Goal: Task Accomplishment & Management: Complete application form

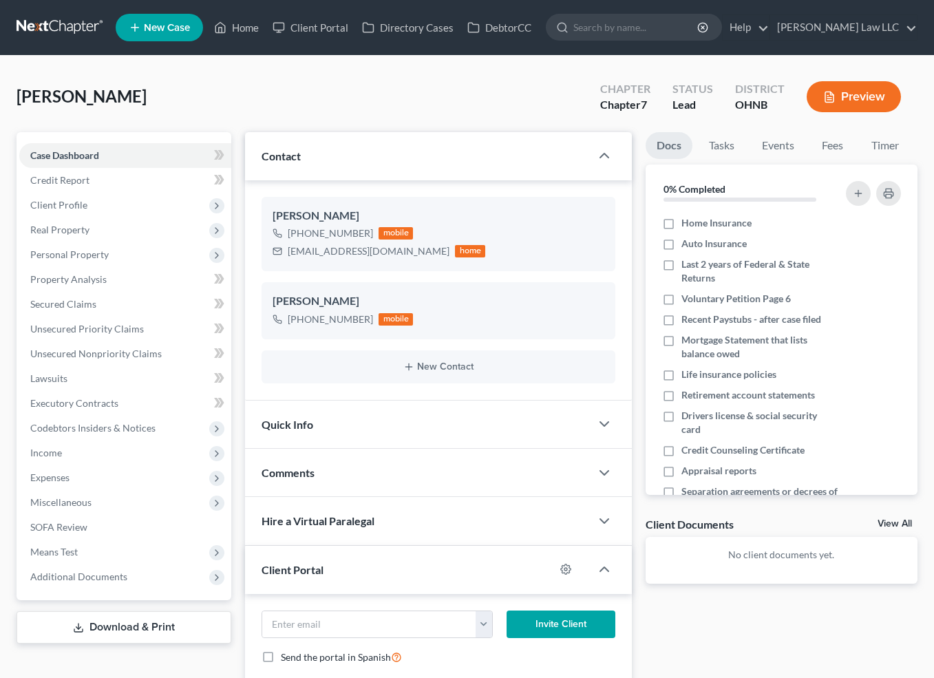
select select "0"
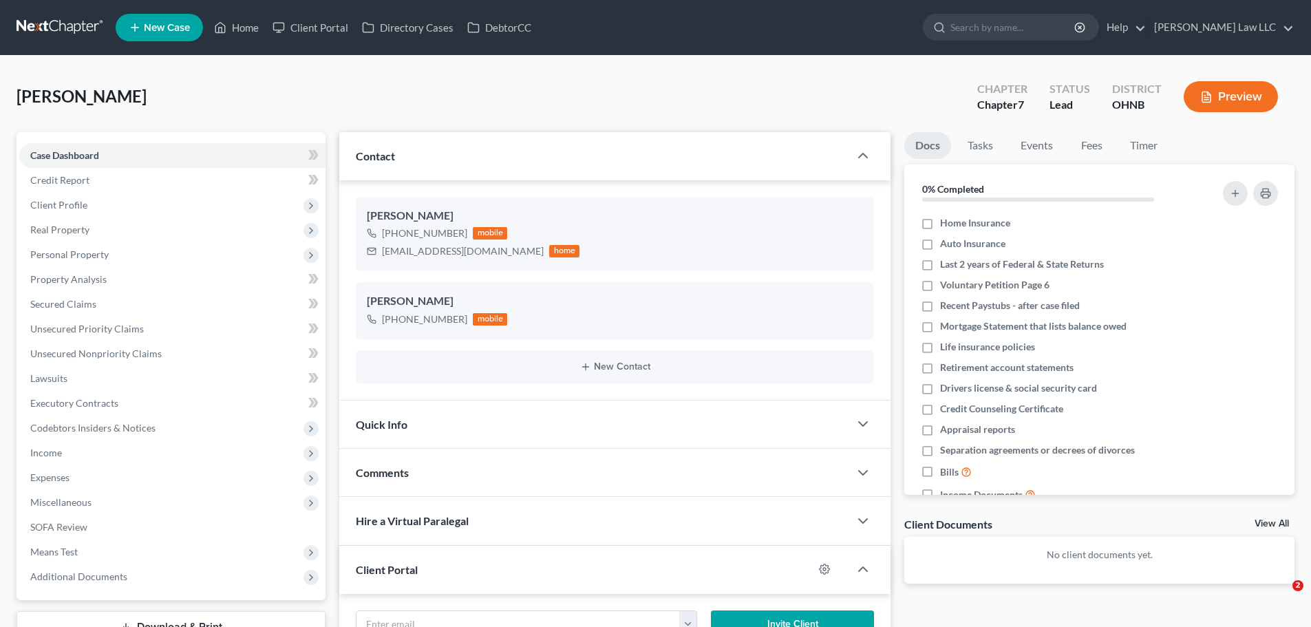
click at [933, 6] on nav "Home New Case Client Portal Directory Cases DebtorCC [PERSON_NAME] Law LLC [PER…" at bounding box center [655, 27] width 1311 height 55
click at [933, 33] on input "search" at bounding box center [1014, 26] width 126 height 25
type input "REXRIAD"
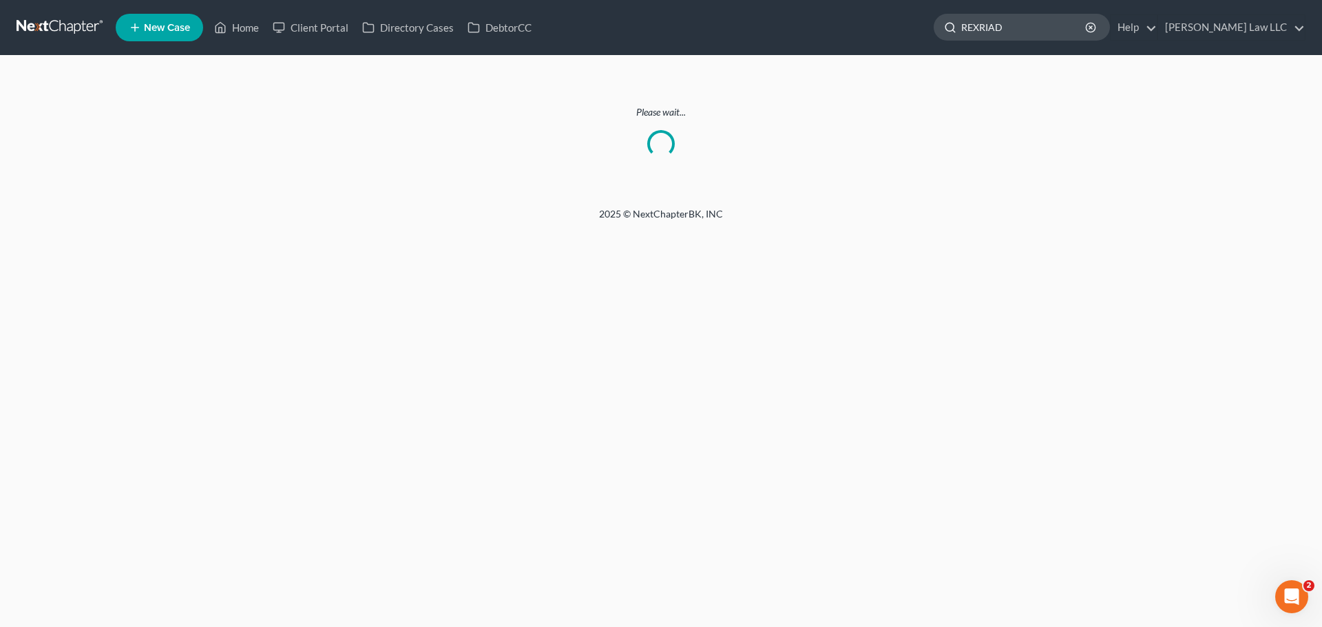
click at [933, 26] on input "REXRIAD" at bounding box center [1024, 26] width 126 height 25
type input "REXROAD"
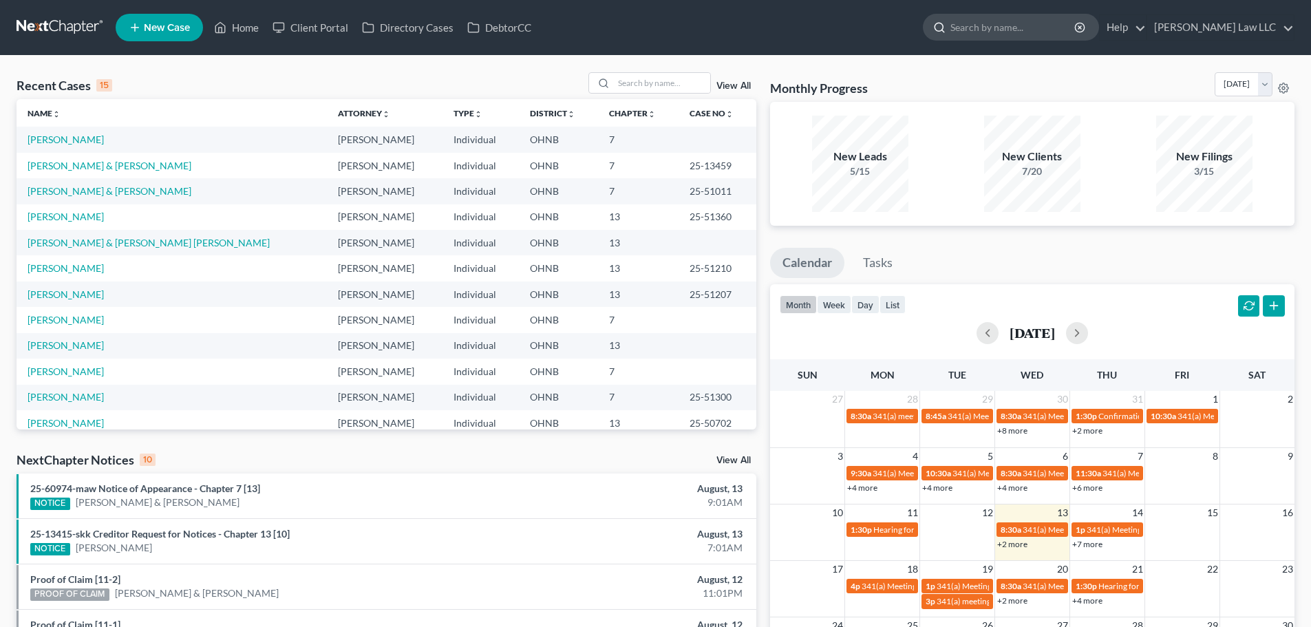
click at [1055, 31] on input "search" at bounding box center [1014, 26] width 126 height 25
click at [117, 190] on td "[PERSON_NAME] & [PERSON_NAME]" at bounding box center [172, 190] width 310 height 25
click at [92, 190] on link "[PERSON_NAME] & [PERSON_NAME]" at bounding box center [110, 191] width 164 height 12
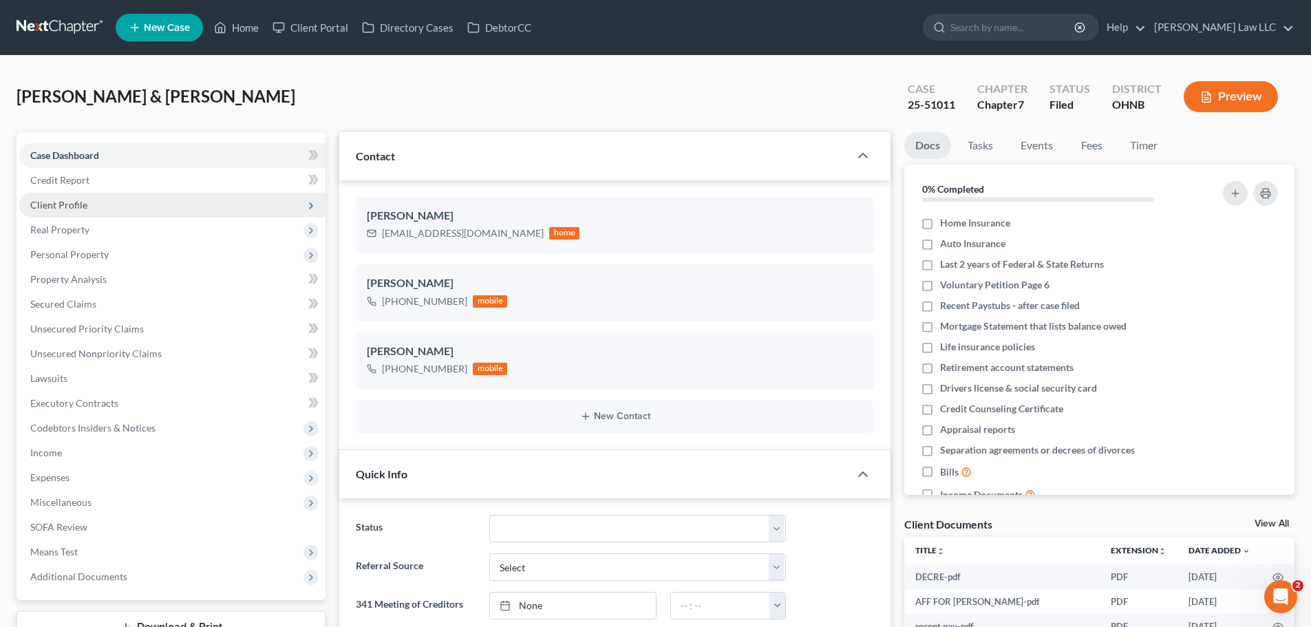
click at [56, 202] on span "Client Profile" at bounding box center [58, 205] width 57 height 12
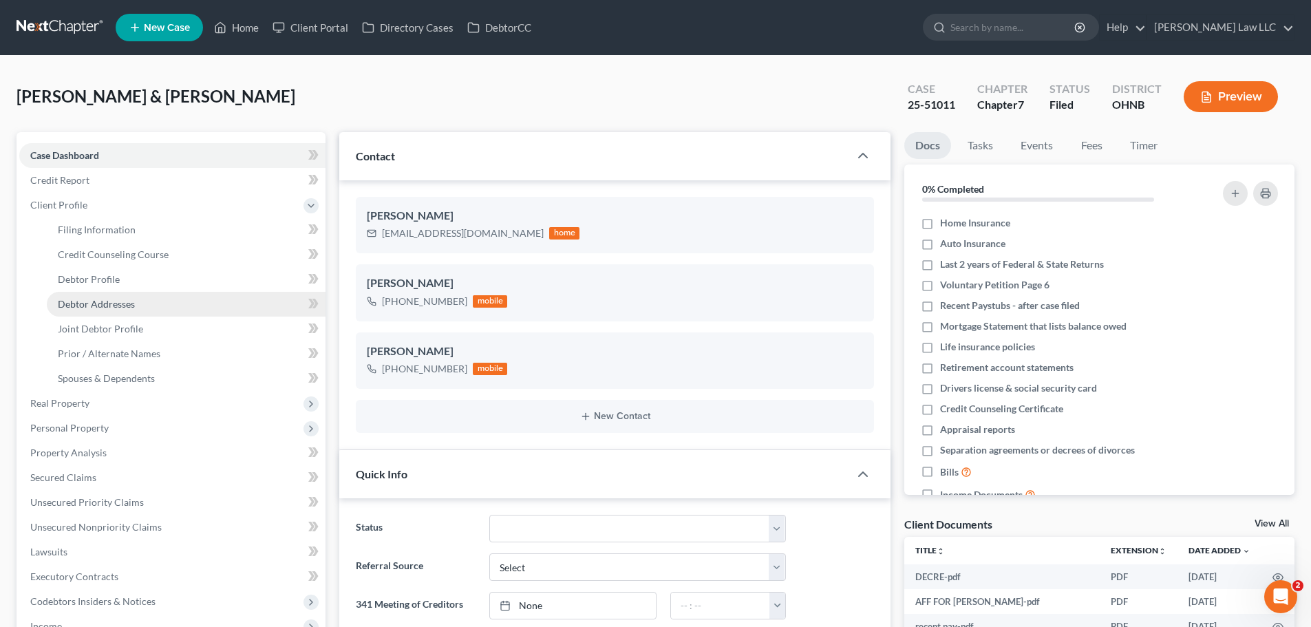
click at [107, 303] on span "Debtor Addresses" at bounding box center [96, 304] width 77 height 12
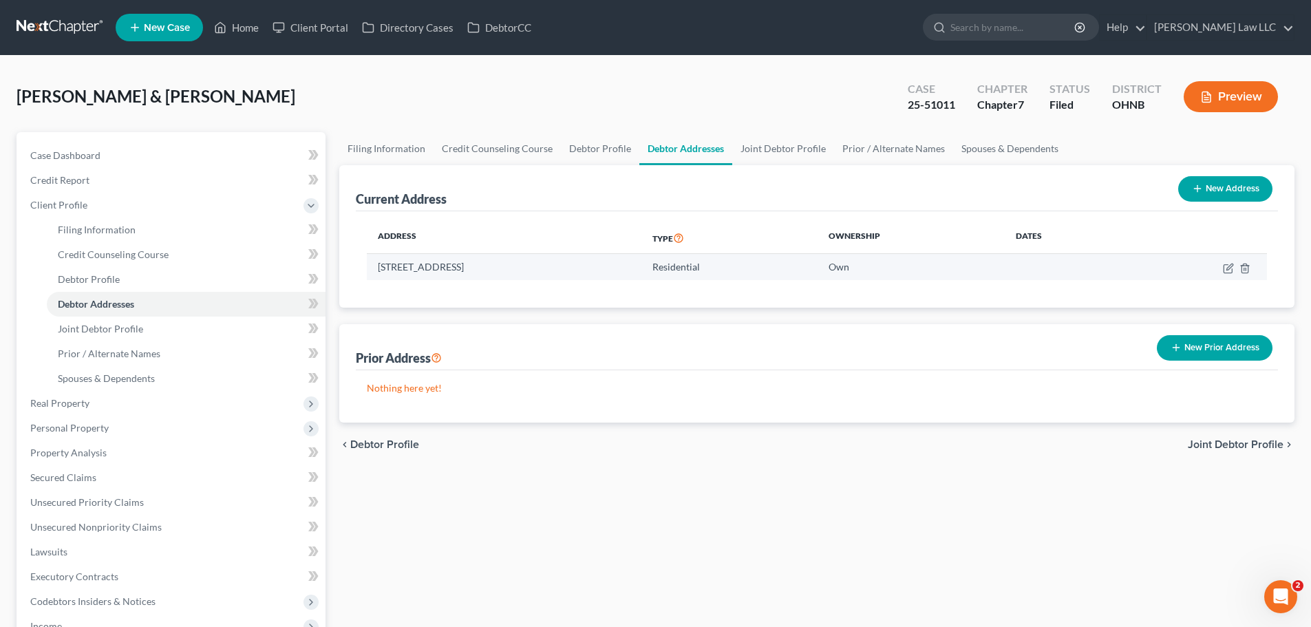
drag, startPoint x: 381, startPoint y: 271, endPoint x: 553, endPoint y: 268, distance: 172.8
click at [553, 268] on td "[STREET_ADDRESS]" at bounding box center [504, 267] width 275 height 26
copy td "[STREET_ADDRESS]"
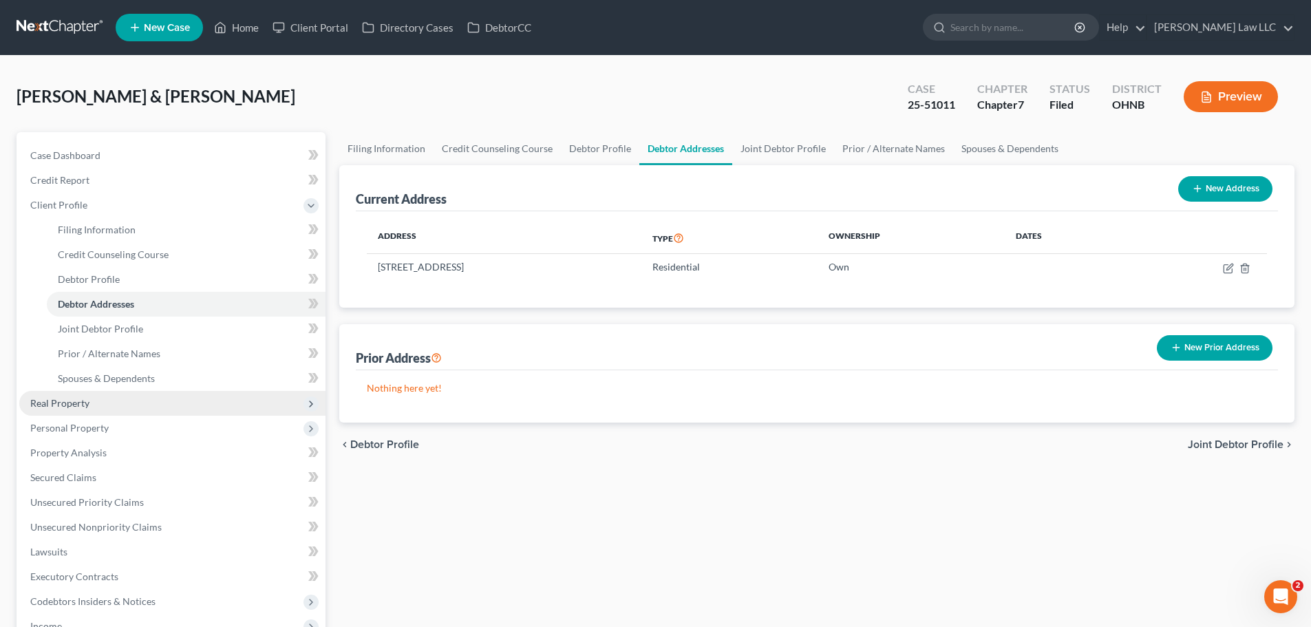
click at [106, 409] on span "Real Property" at bounding box center [172, 403] width 306 height 25
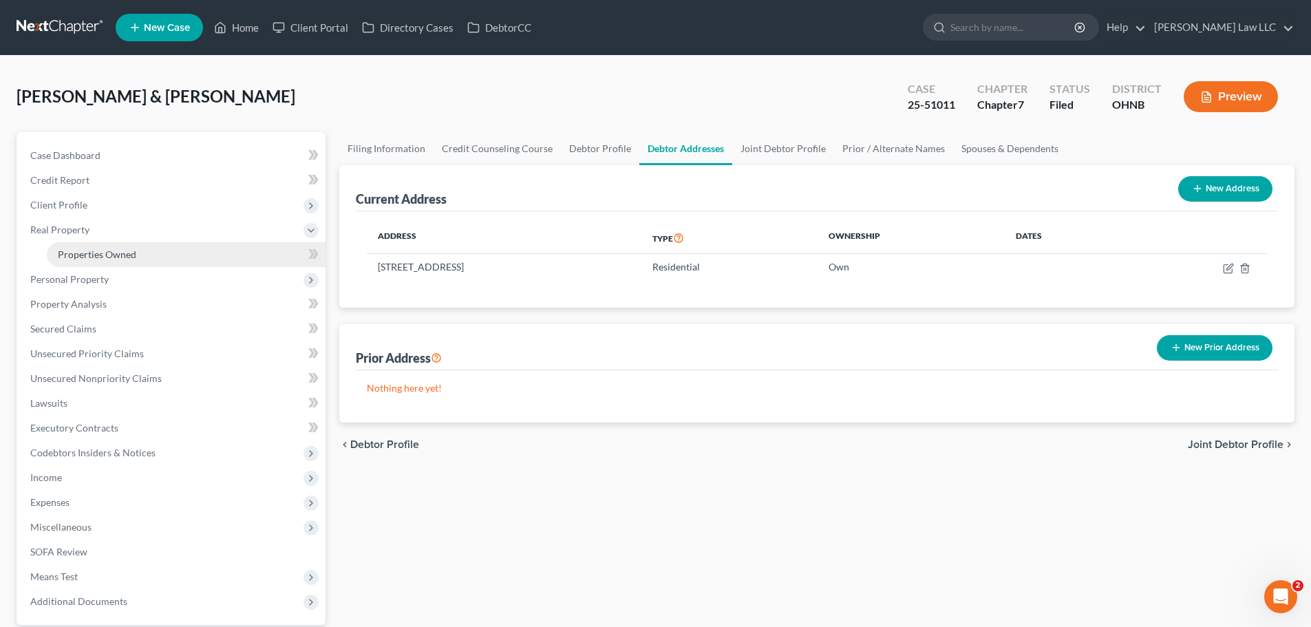
click at [160, 261] on link "Properties Owned" at bounding box center [186, 254] width 279 height 25
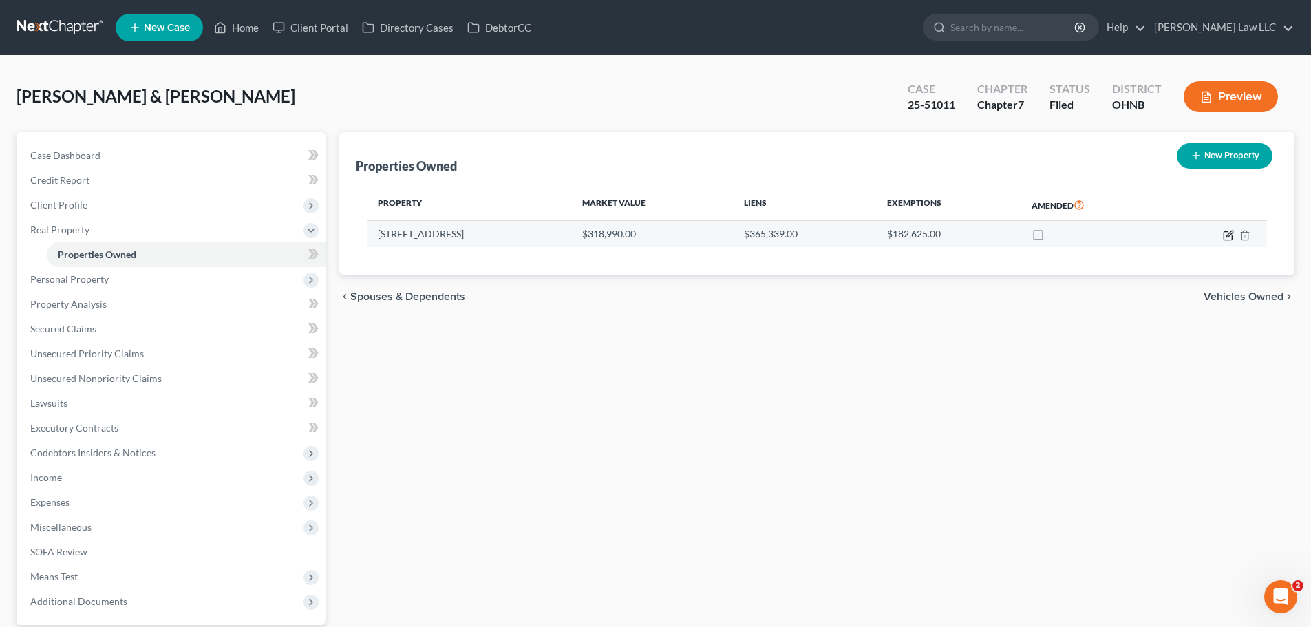
click at [1225, 236] on icon "button" at bounding box center [1228, 235] width 11 height 11
select select "36"
select select "2"
select select "0"
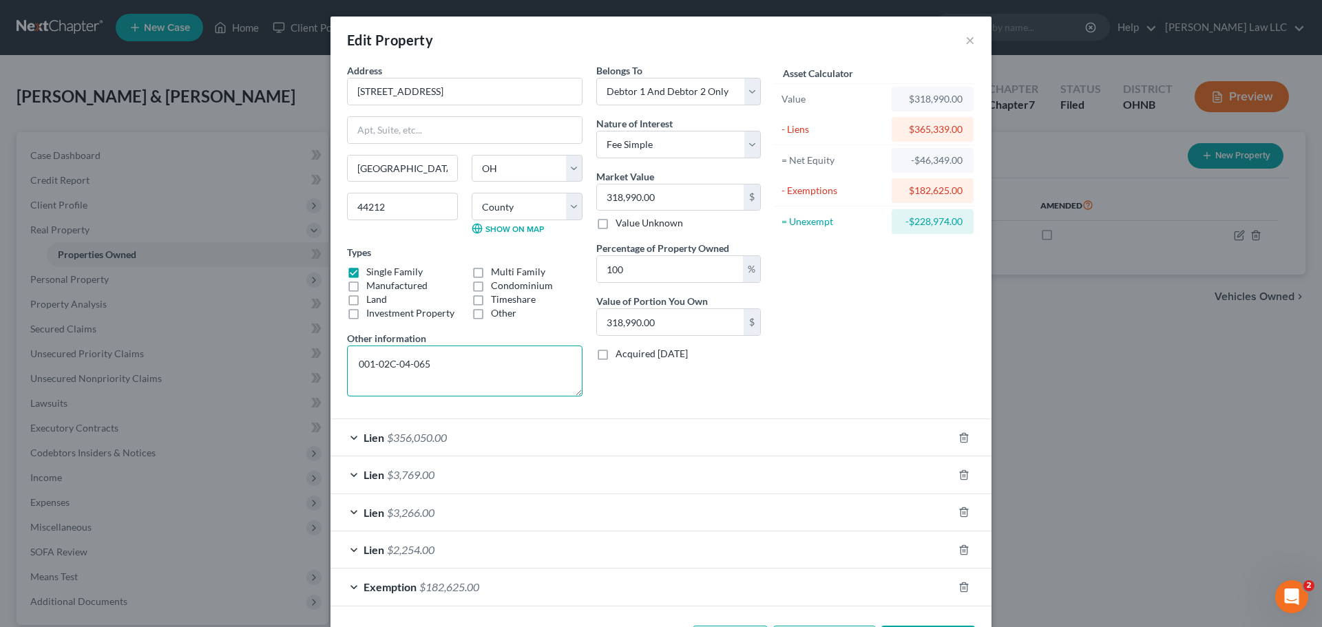
drag, startPoint x: 447, startPoint y: 376, endPoint x: 292, endPoint y: 361, distance: 155.6
click at [292, 361] on div "Edit Property × Address * 1527 Easton Way [GEOGRAPHIC_DATA] [US_STATE][GEOGRAPH…" at bounding box center [661, 313] width 1322 height 627
click at [965, 39] on button "×" at bounding box center [970, 40] width 10 height 17
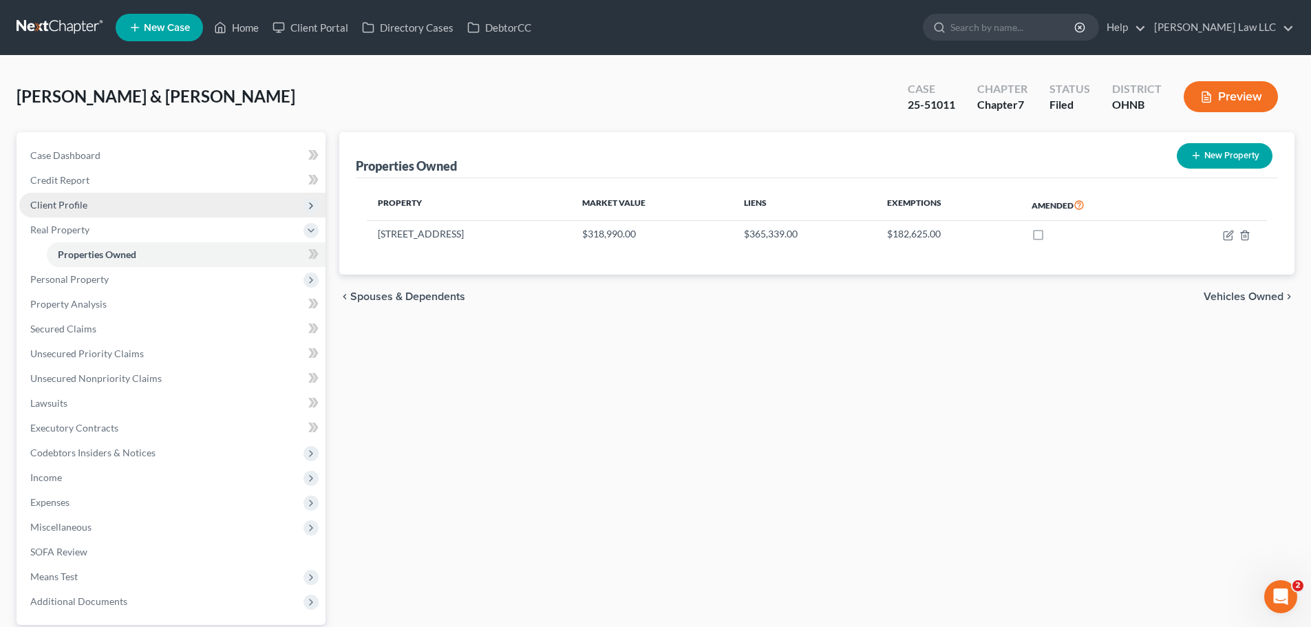
click at [64, 202] on span "Client Profile" at bounding box center [58, 205] width 57 height 12
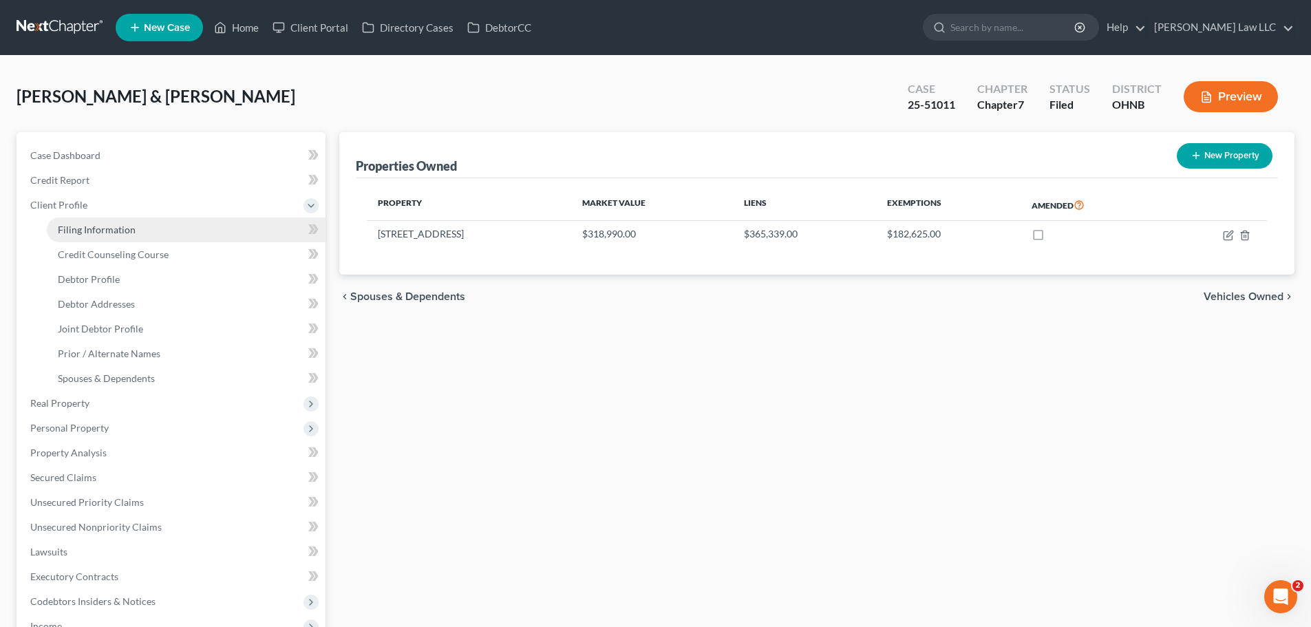
click at [134, 231] on link "Filing Information" at bounding box center [186, 230] width 279 height 25
select select "1"
select select "0"
select select "36"
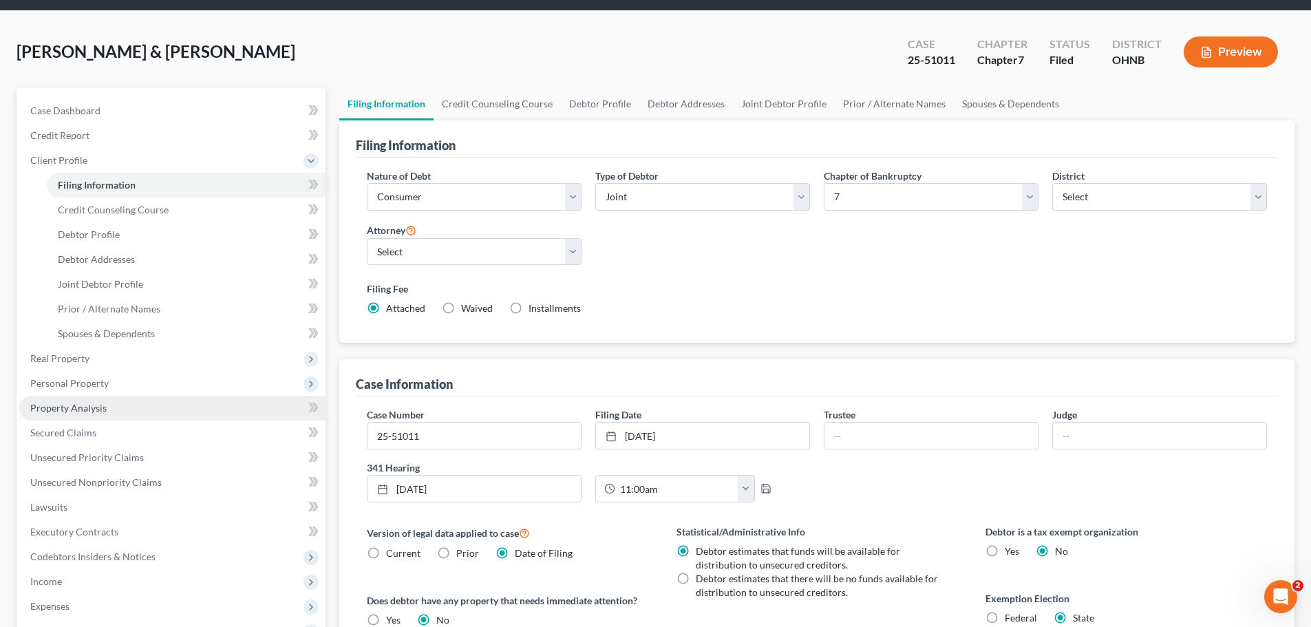
scroll to position [69, 0]
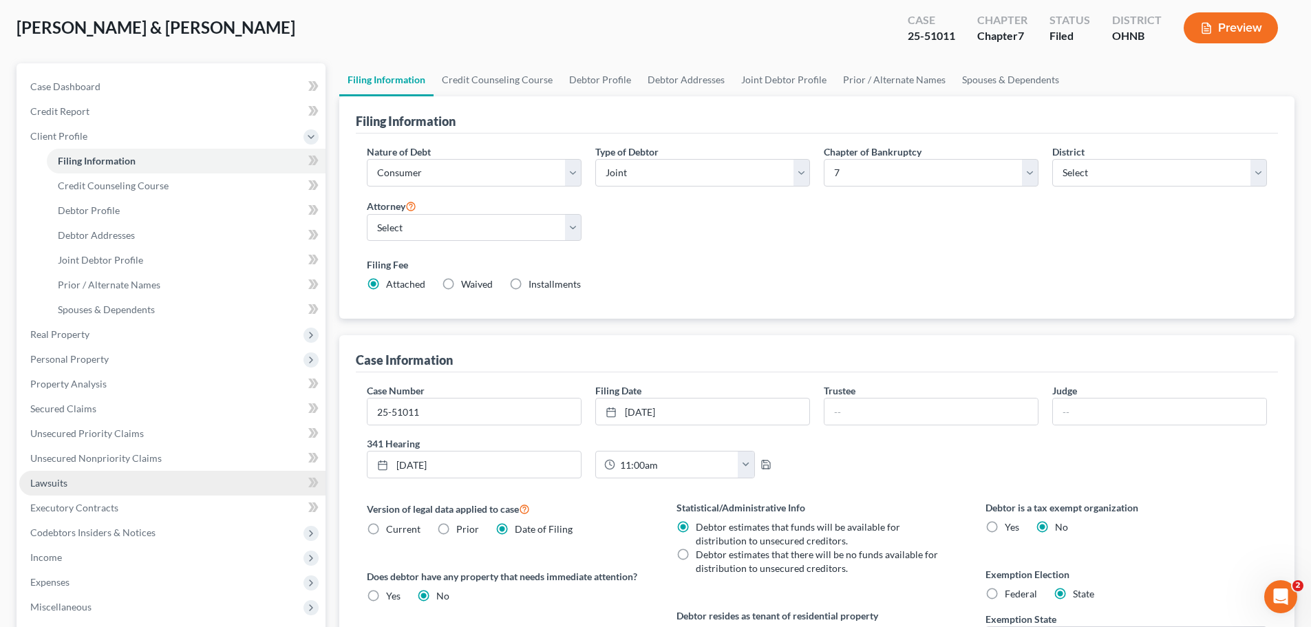
click at [100, 479] on link "Lawsuits" at bounding box center [172, 483] width 306 height 25
